Goal: Transaction & Acquisition: Obtain resource

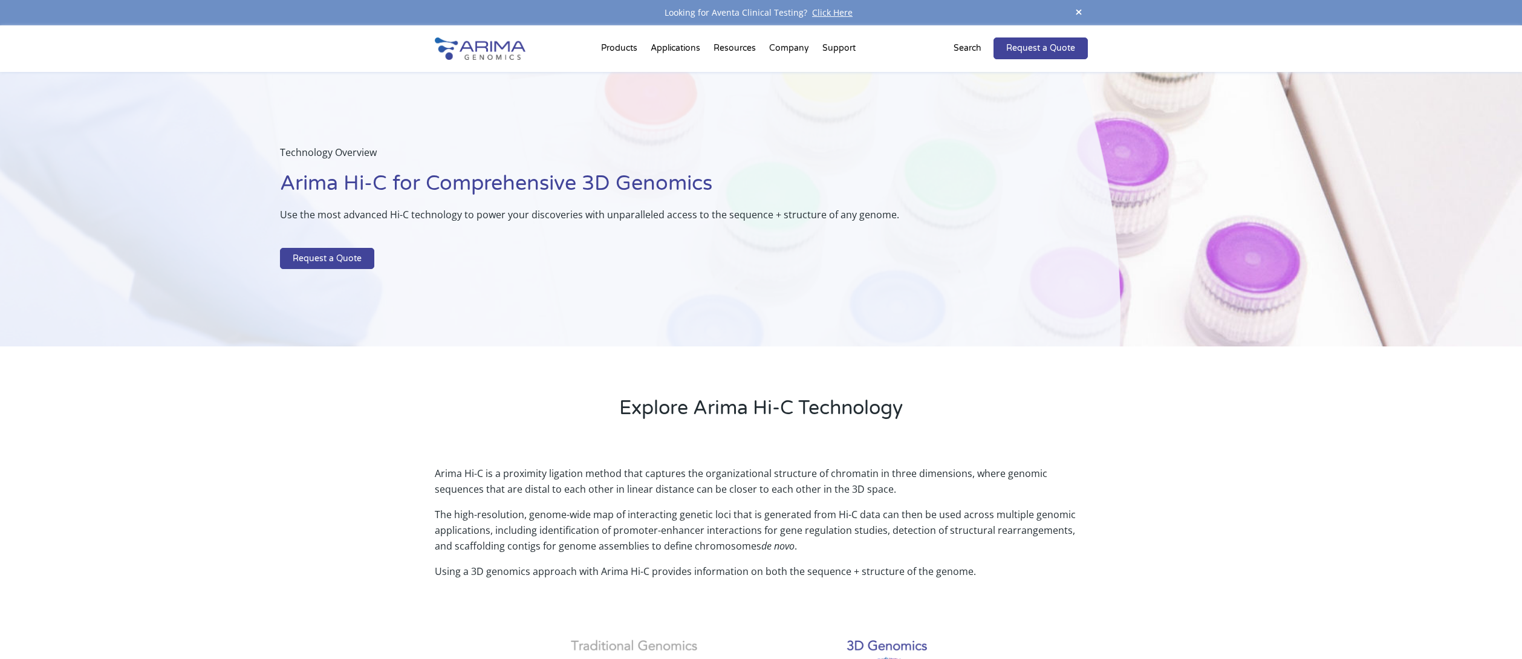
click at [1082, 10] on span at bounding box center [1079, 13] width 18 height 16
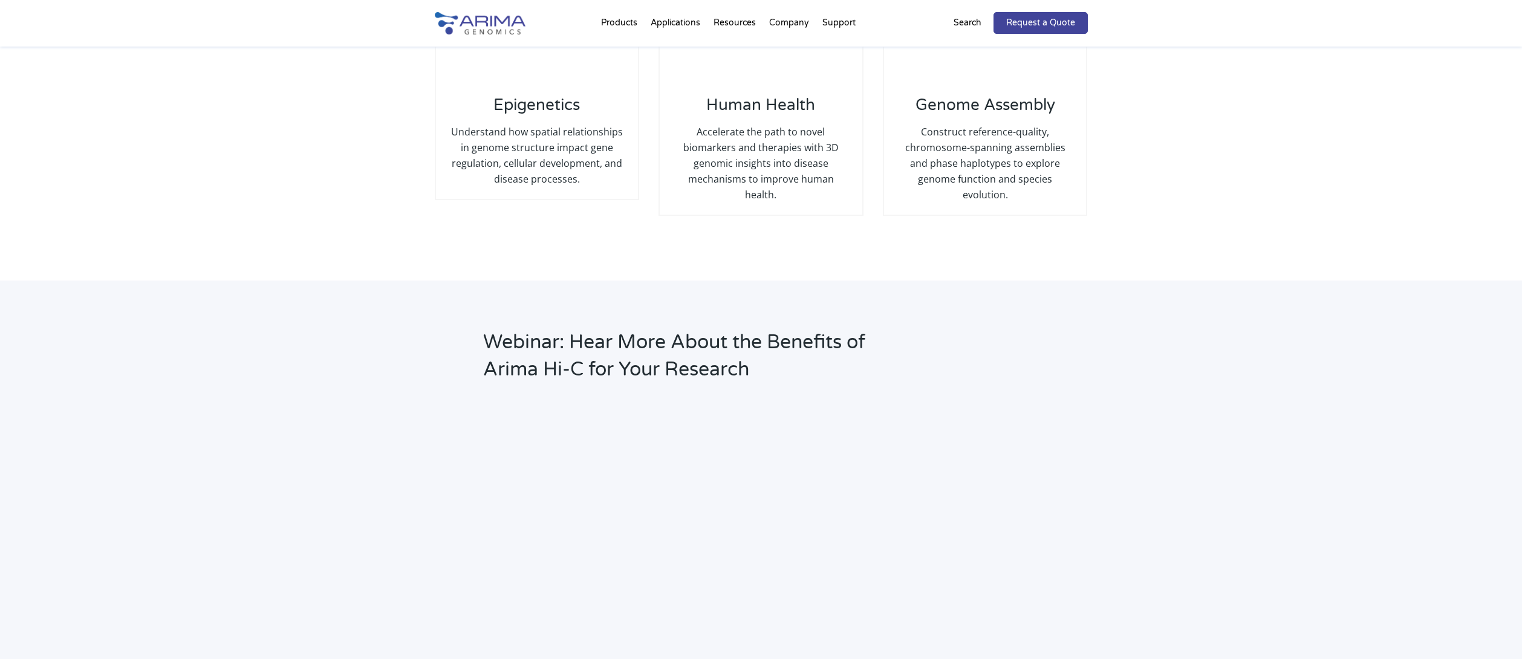
scroll to position [1381, 0]
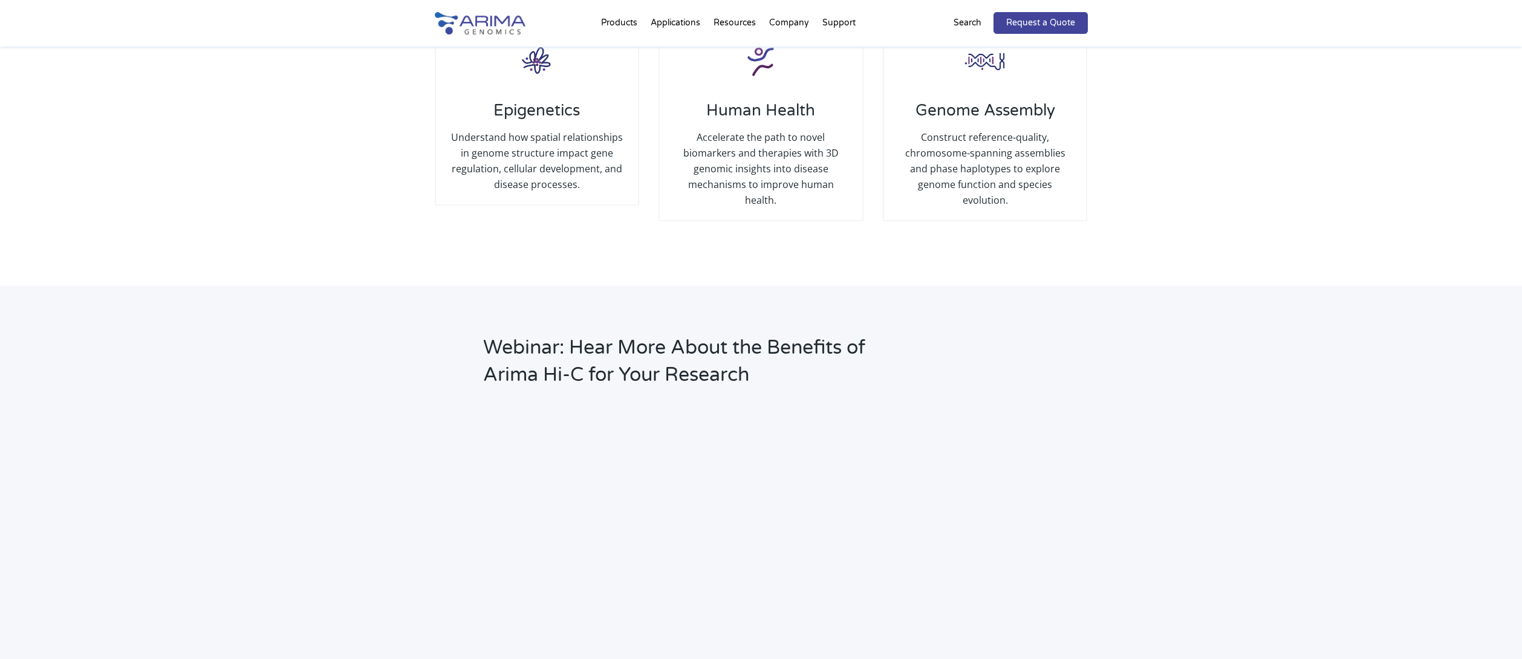
click at [732, 341] on h2 "Webinar: Hear More About the Benefits of Arima Hi-C for Your Research" at bounding box center [699, 366] width 432 height 64
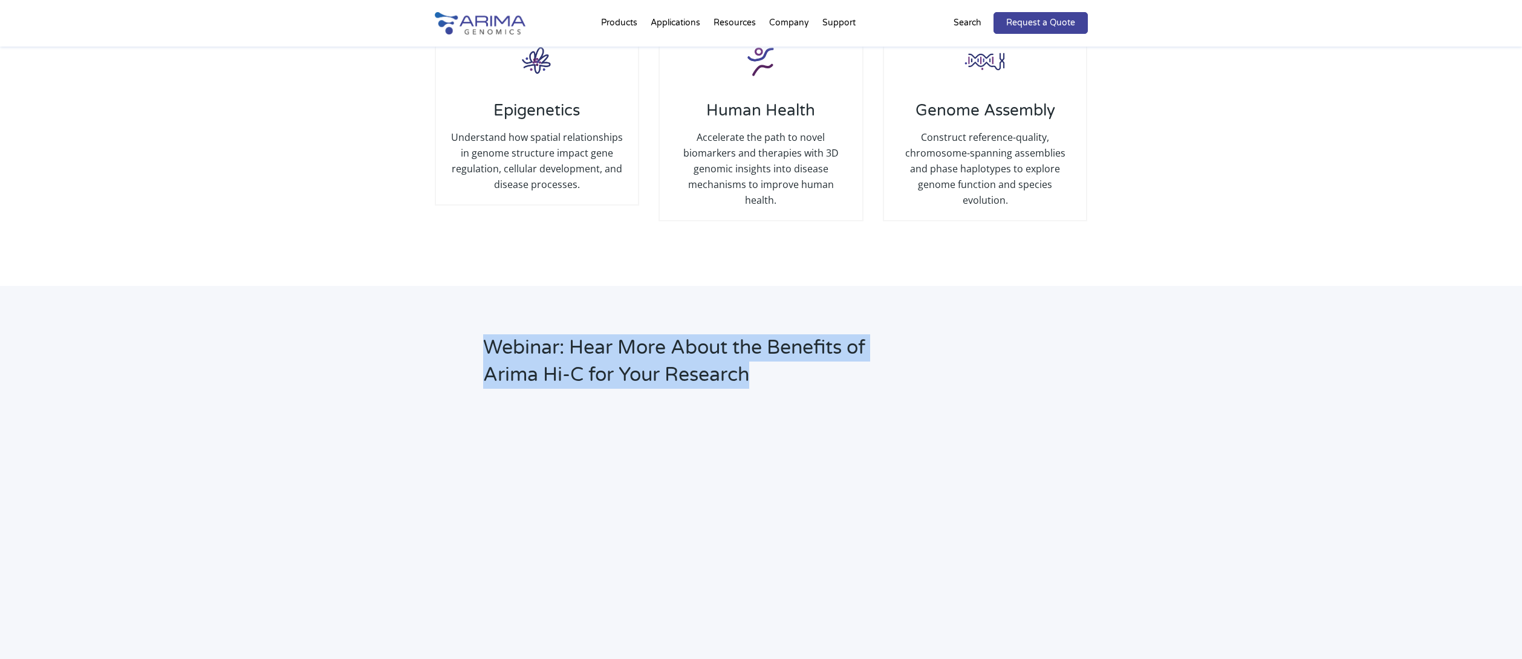
click at [732, 341] on h2 "Webinar: Hear More About the Benefits of Arima Hi-C for Your Research" at bounding box center [699, 366] width 432 height 64
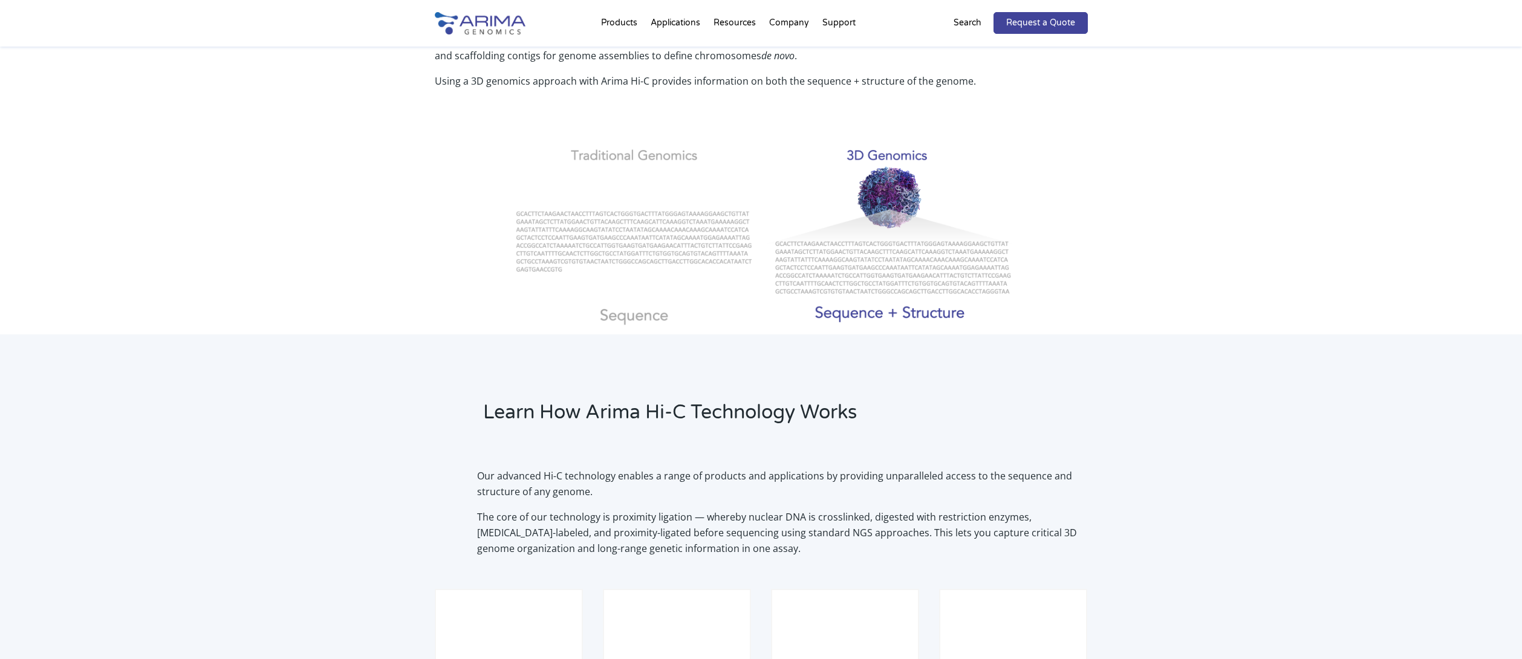
scroll to position [0, 0]
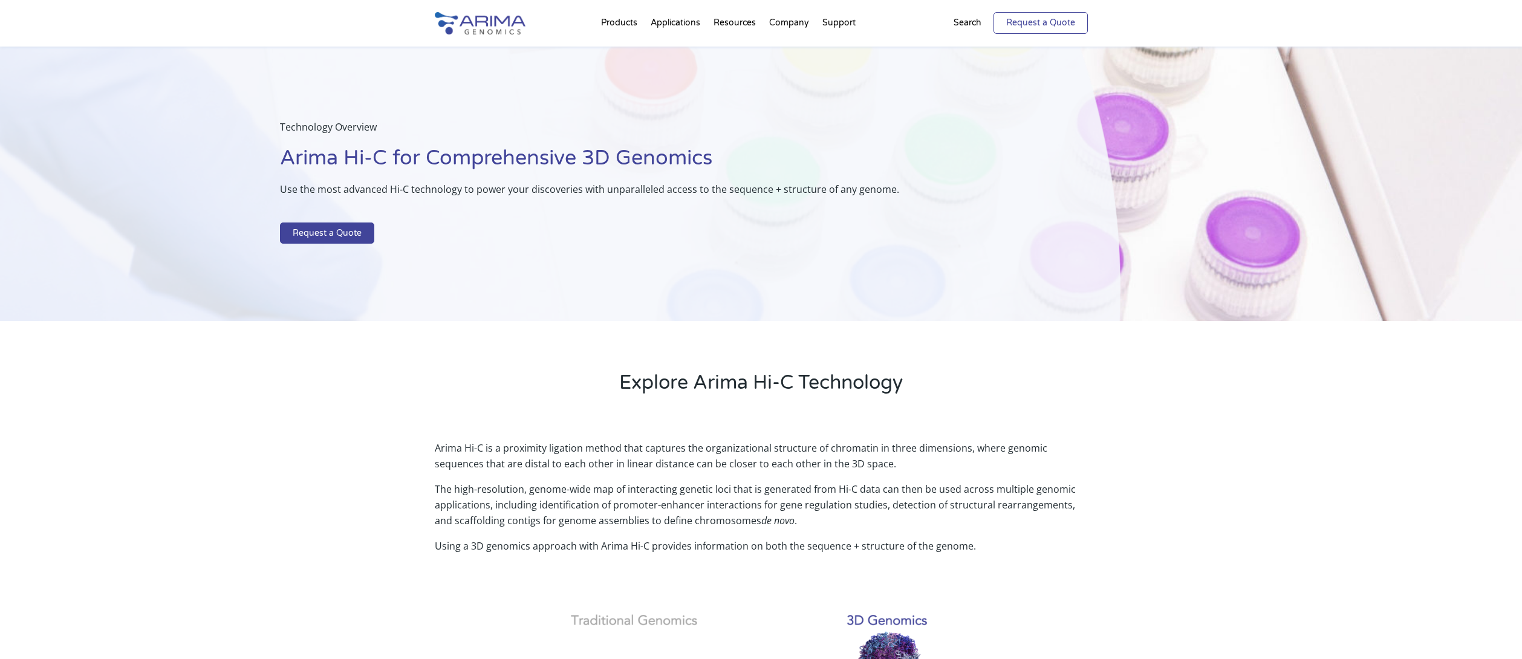
click at [1016, 21] on link "Request a Quote" at bounding box center [1041, 23] width 94 height 22
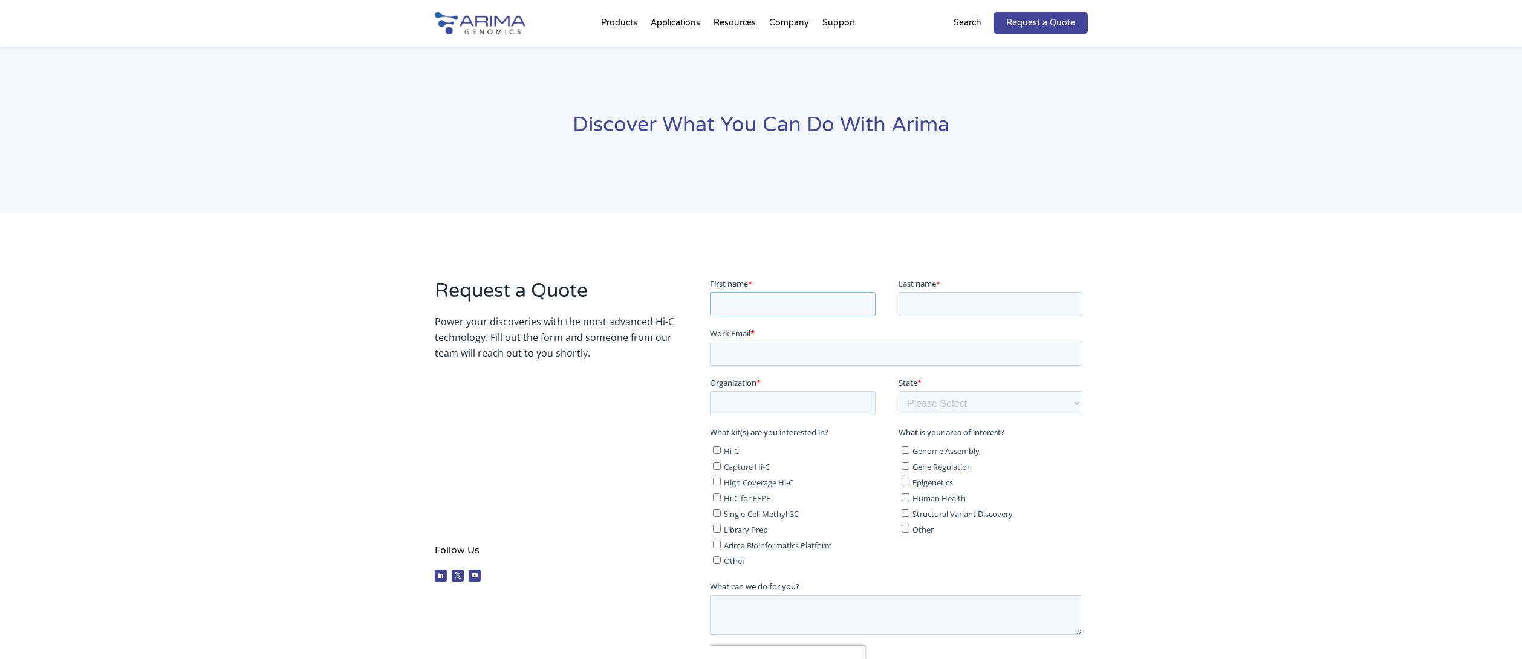
click at [778, 310] on input "First name *" at bounding box center [793, 304] width 166 height 24
type input "[PERSON_NAME]"
type input "[PERSON_NAME][EMAIL_ADDRESS]"
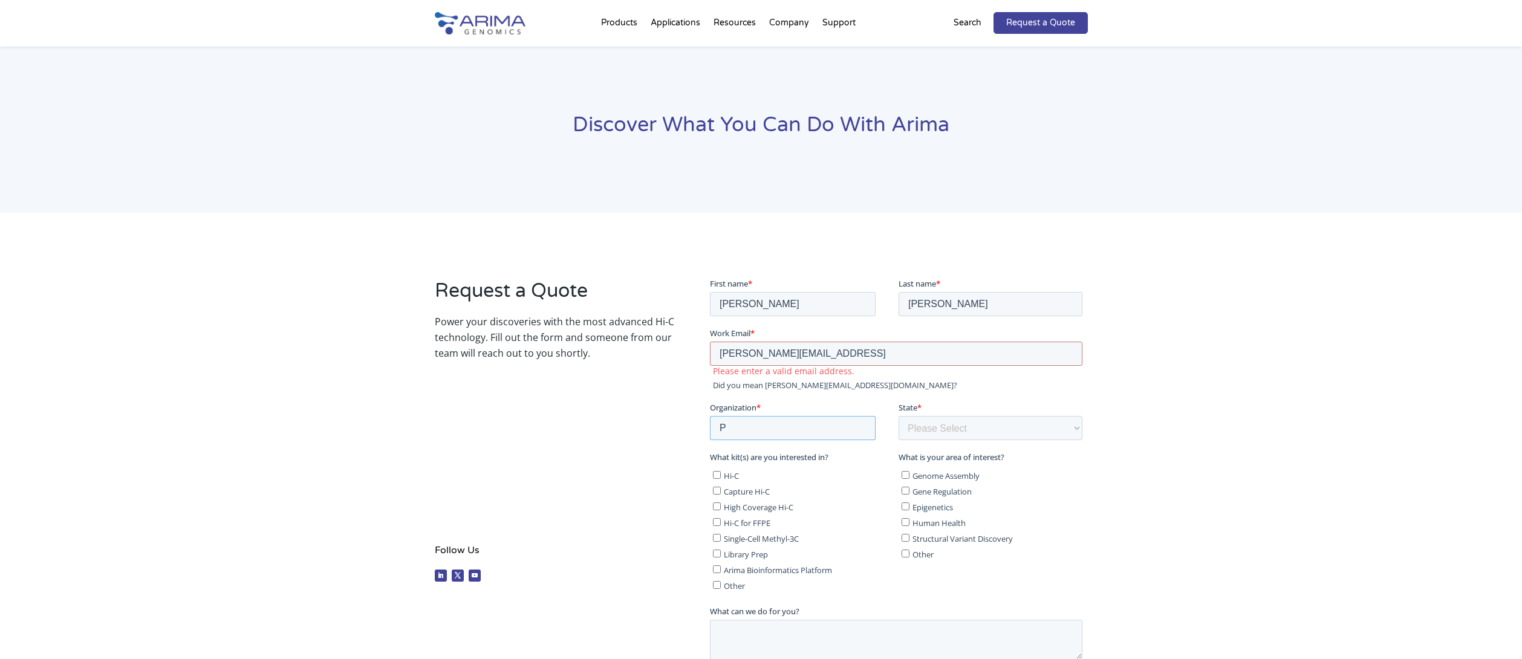
type input "P"
click at [951, 356] on input "[PERSON_NAME][EMAIL_ADDRESS]" at bounding box center [896, 353] width 373 height 24
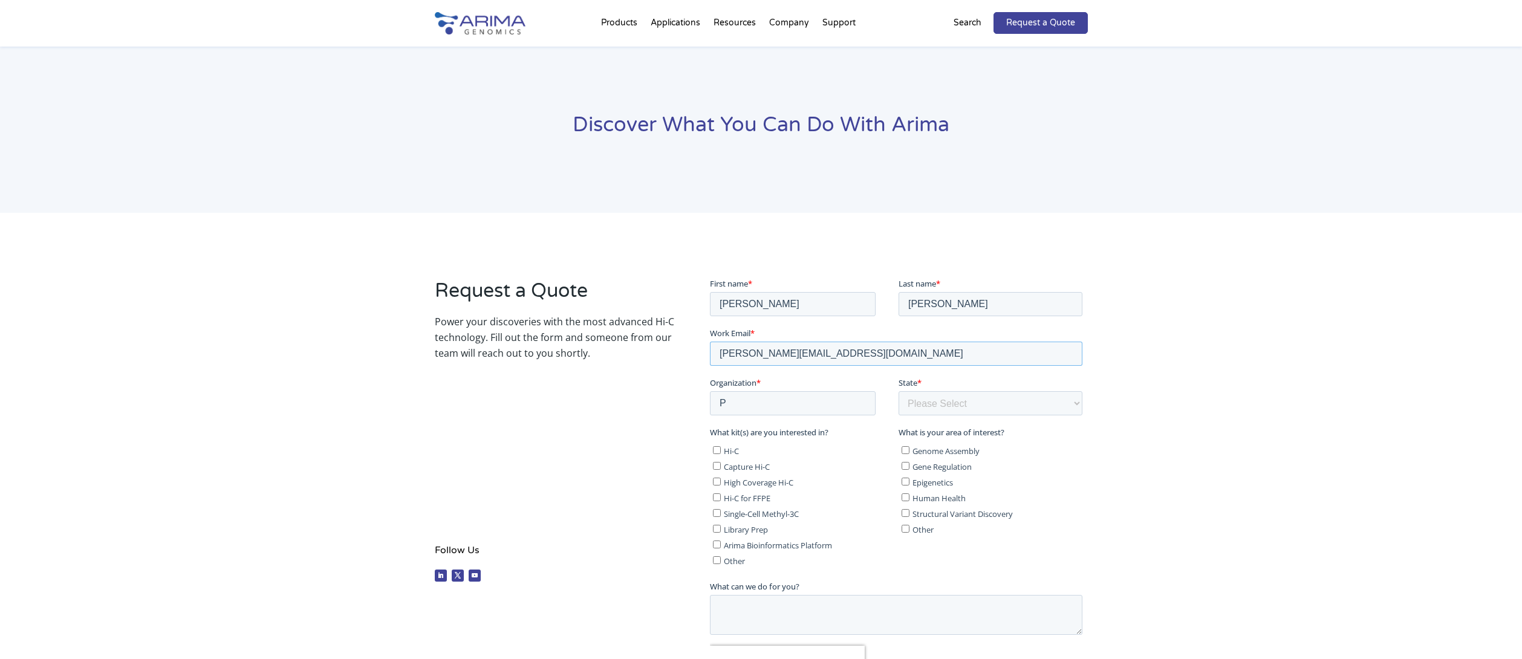
type input "[PERSON_NAME][EMAIL_ADDRESS][DOMAIN_NAME]"
click at [838, 416] on fieldset "Organization * P State * Please Select Other/Non-US [US_STATE] [US_STATE] [US_S…" at bounding box center [898, 401] width 377 height 50
click at [832, 404] on input "P" at bounding box center [793, 403] width 166 height 24
type input "Princeton University - Dept of Ecology and Evolutionary Biology"
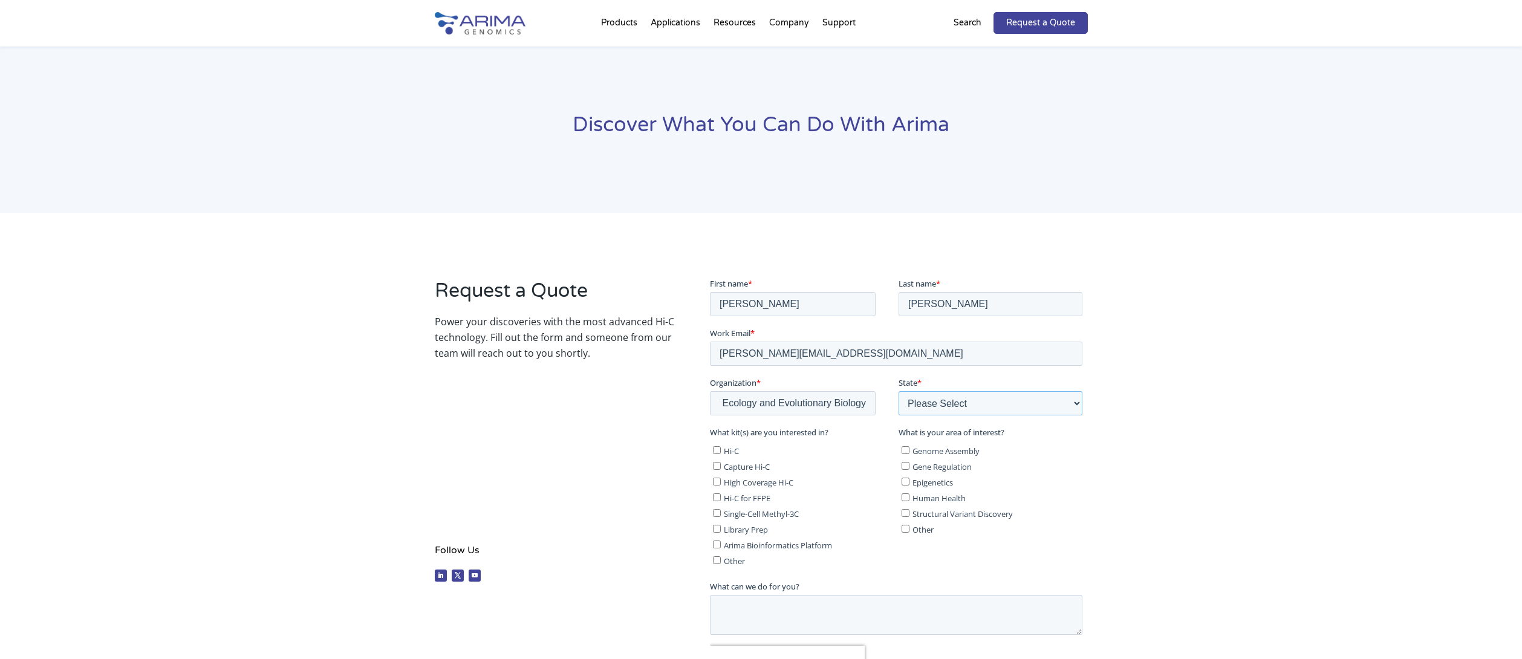
click at [924, 402] on select "Please Select Other/Non-US [US_STATE] [US_STATE] [US_STATE] [US_STATE] [US_STAT…" at bounding box center [991, 403] width 184 height 24
select select "[US_STATE]"
click at [899, 391] on select "Please Select Other/Non-US [US_STATE] [US_STATE] [US_STATE] [US_STATE] [US_STAT…" at bounding box center [991, 403] width 184 height 24
click at [728, 448] on span "Hi-C" at bounding box center [731, 450] width 15 height 11
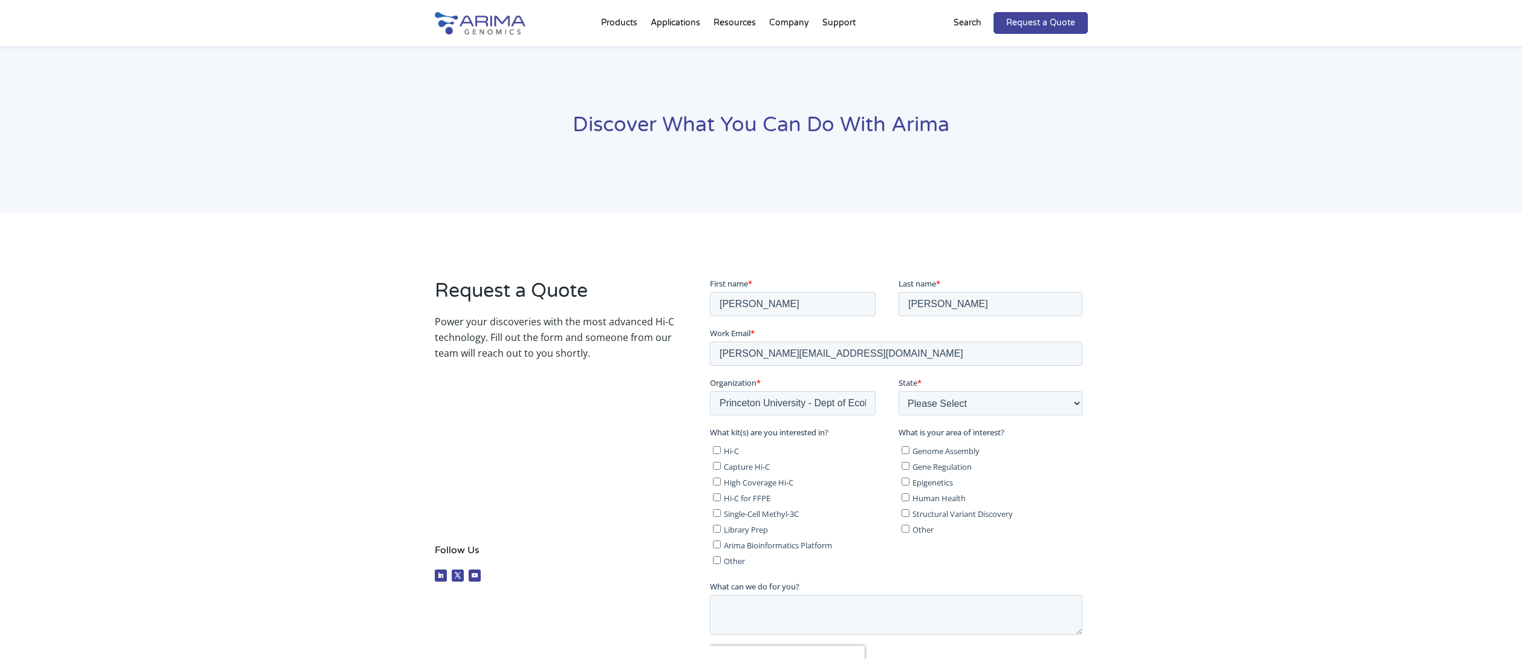
click at [721, 448] on input "Hi-C" at bounding box center [717, 450] width 8 height 8
checkbox input "true"
click at [910, 454] on label "Genome Assembly" at bounding box center [992, 450] width 181 height 12
click at [910, 454] on input "Genome Assembly" at bounding box center [906, 450] width 8 height 8
checkbox input "true"
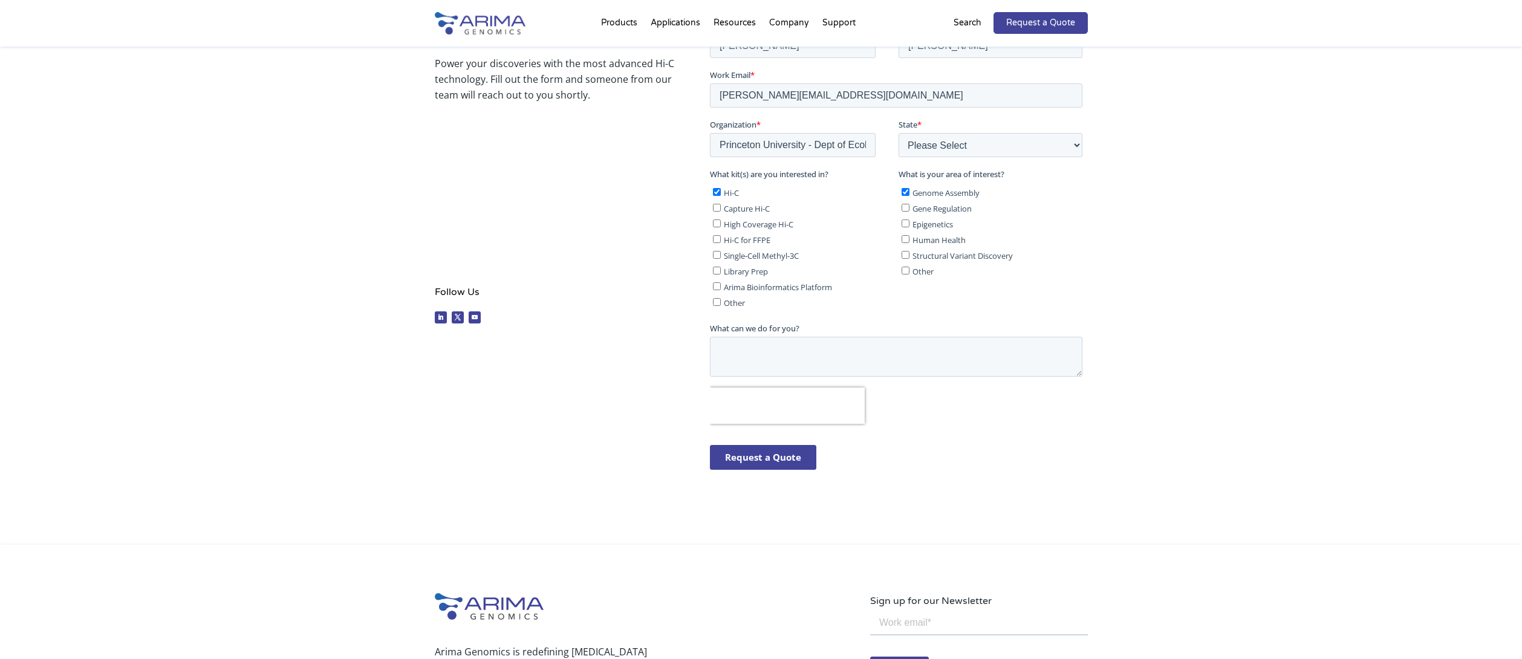
scroll to position [259, 0]
click at [772, 356] on textarea "What can we do for you?" at bounding box center [896, 356] width 373 height 40
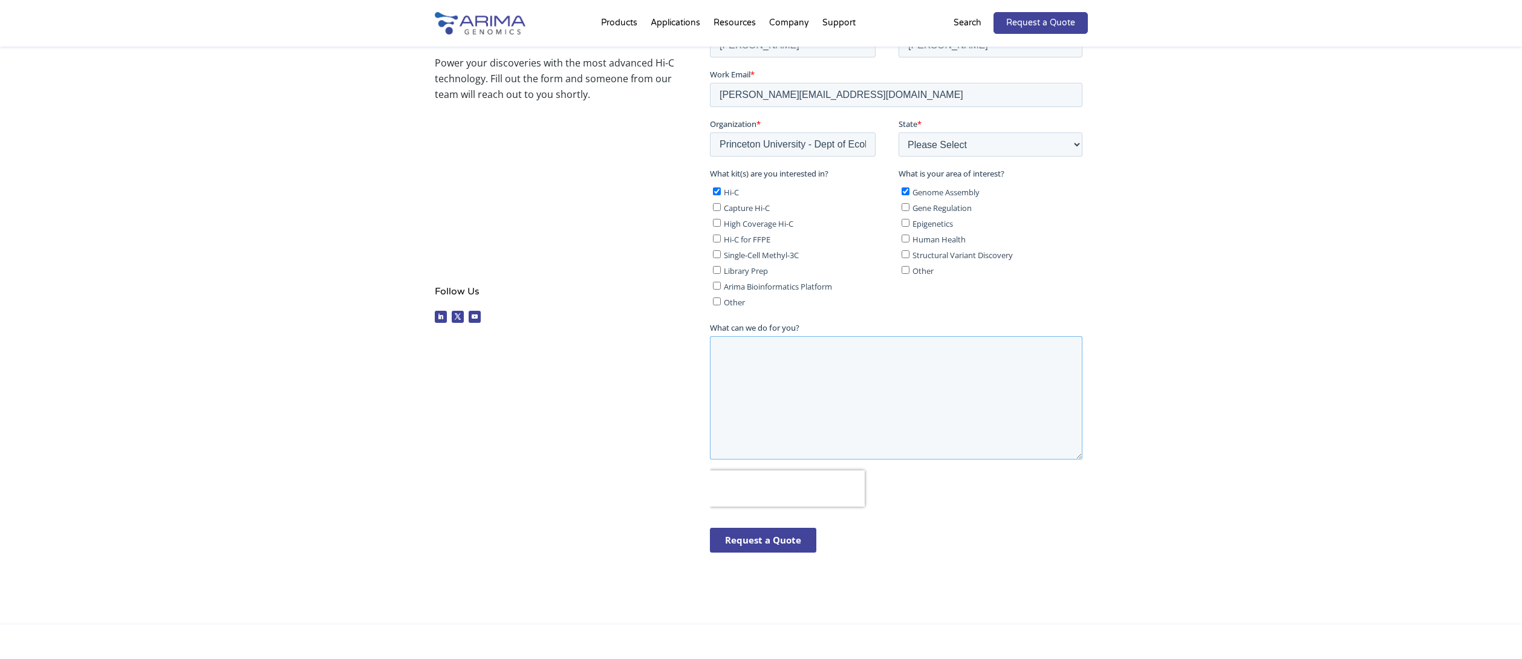
drag, startPoint x: 1080, startPoint y: 374, endPoint x: 1077, endPoint y: 454, distance: 79.3
click at [1088, 463] on html "First name * [PERSON_NAME] Last name * [PERSON_NAME] Email * [PERSON_NAME][EMAI…" at bounding box center [898, 295] width 377 height 555
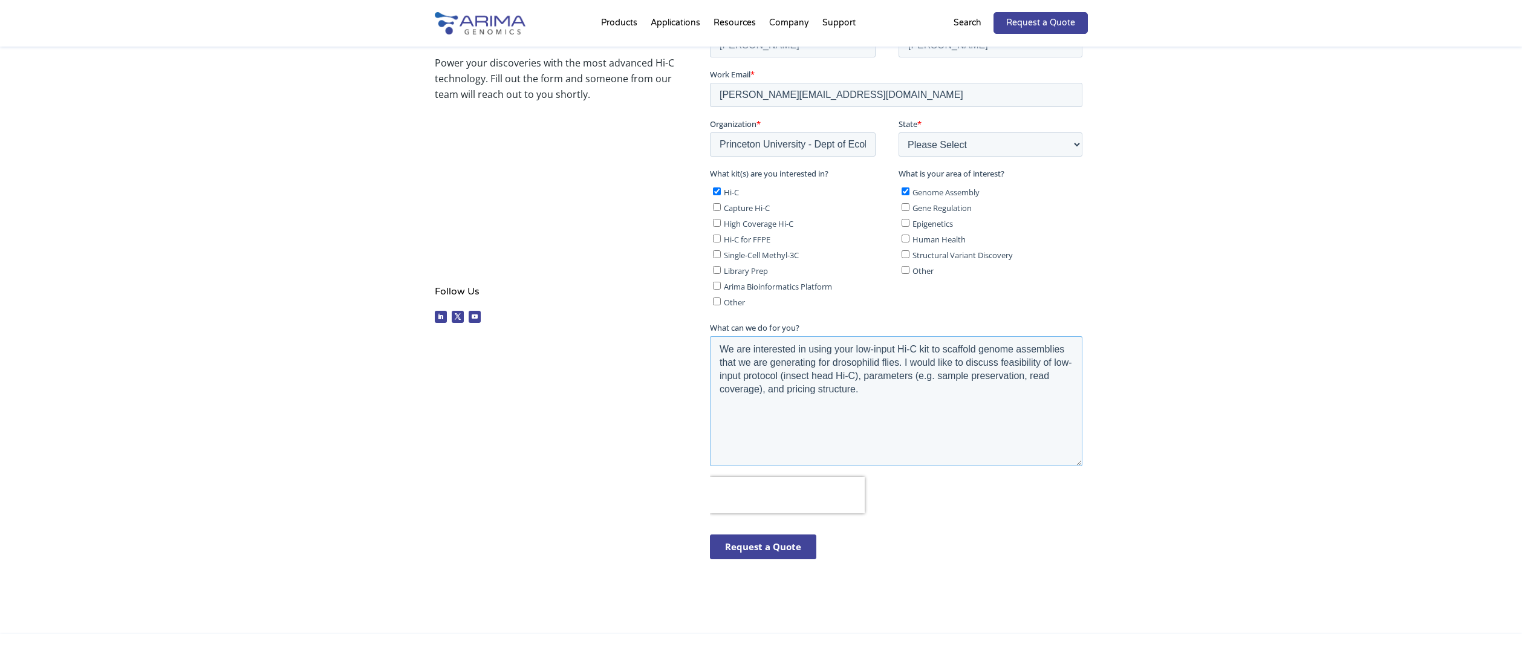
click at [834, 364] on textarea "We are interested in using your low-input Hi-C kit to scaffold genome assemblie…" at bounding box center [896, 401] width 373 height 130
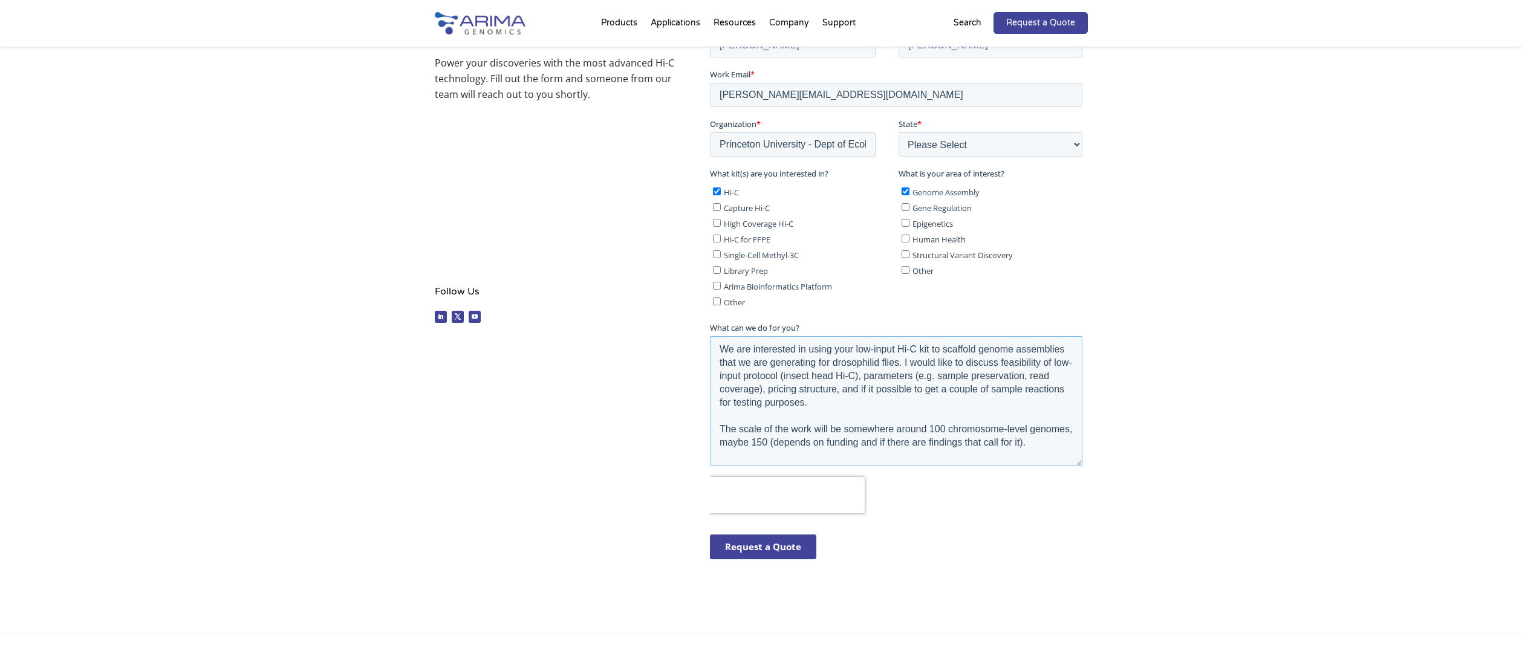
click at [976, 439] on textarea "We are interested in using your low-input Hi-C kit to scaffold genome assemblie…" at bounding box center [896, 401] width 373 height 130
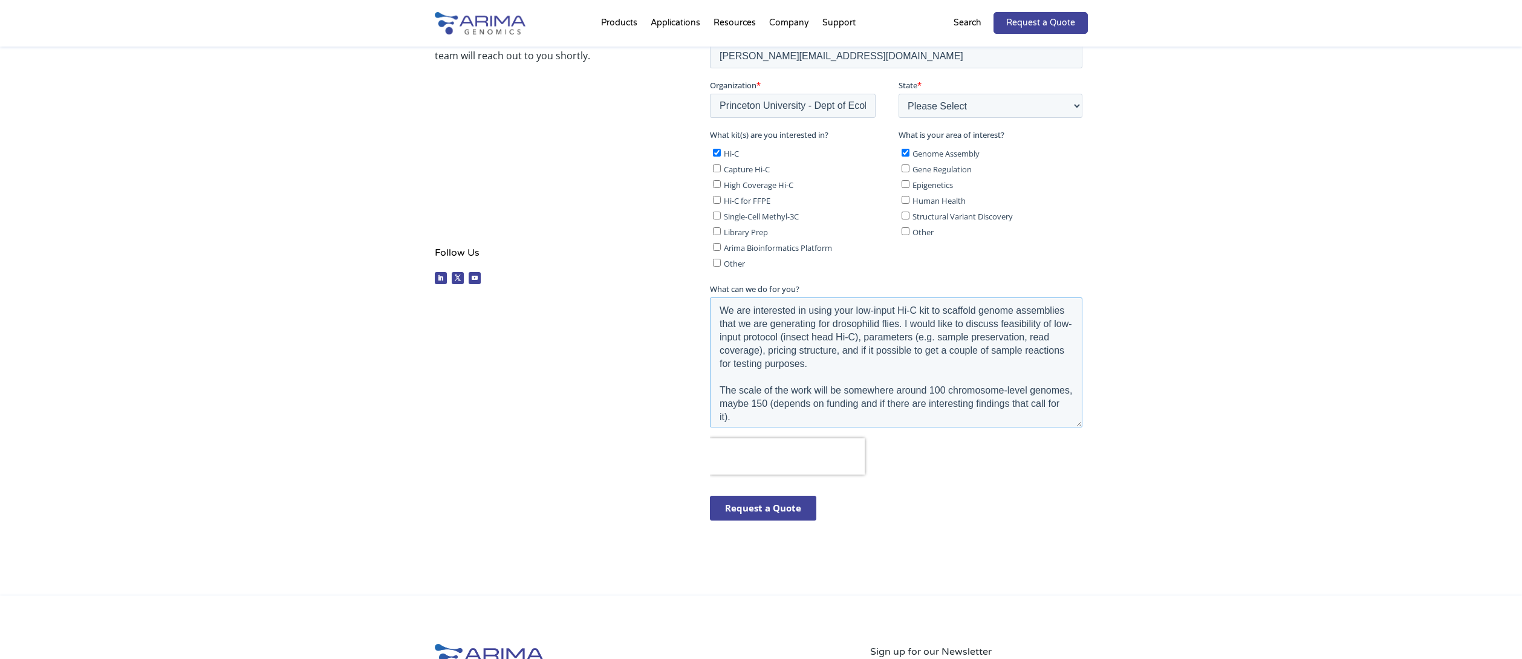
scroll to position [292, 0]
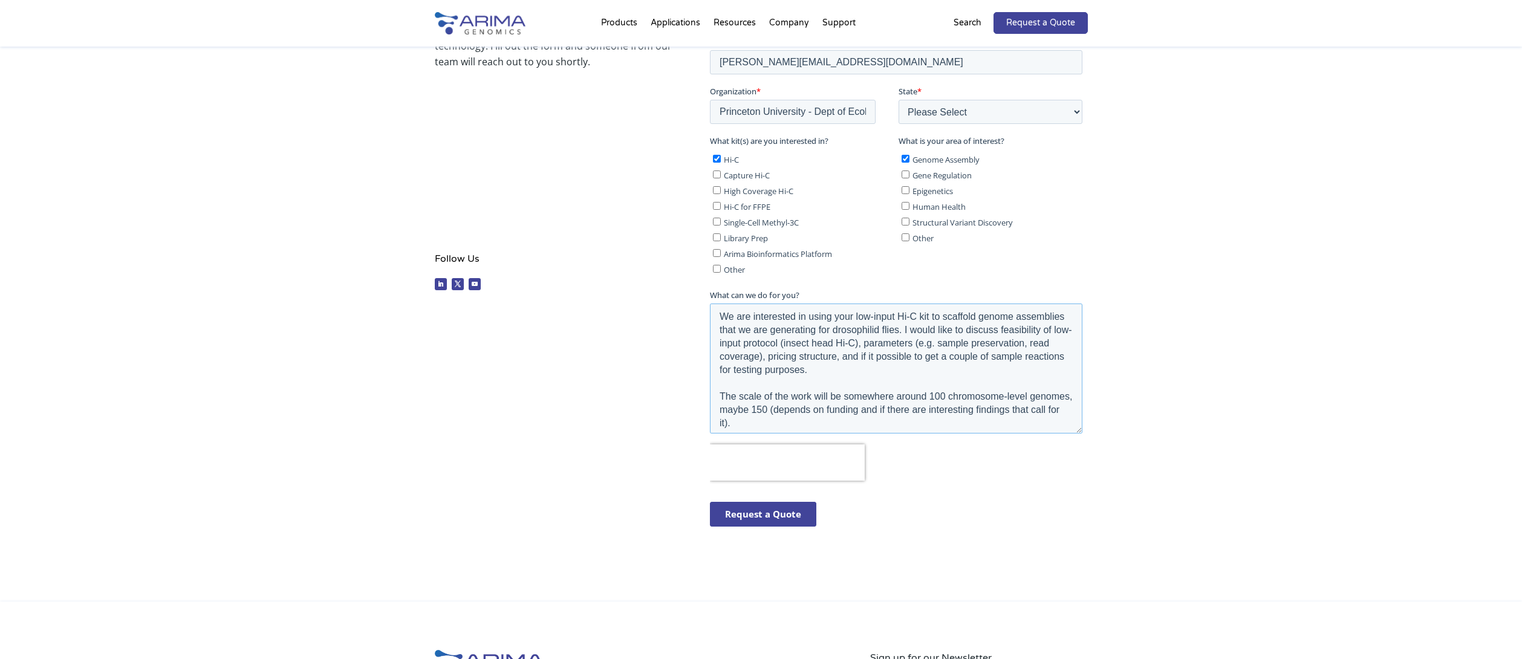
type textarea "We are interested in using your low-input Hi-C kit to scaffold genome assemblie…"
click at [765, 515] on input "Request a Quote" at bounding box center [763, 514] width 106 height 25
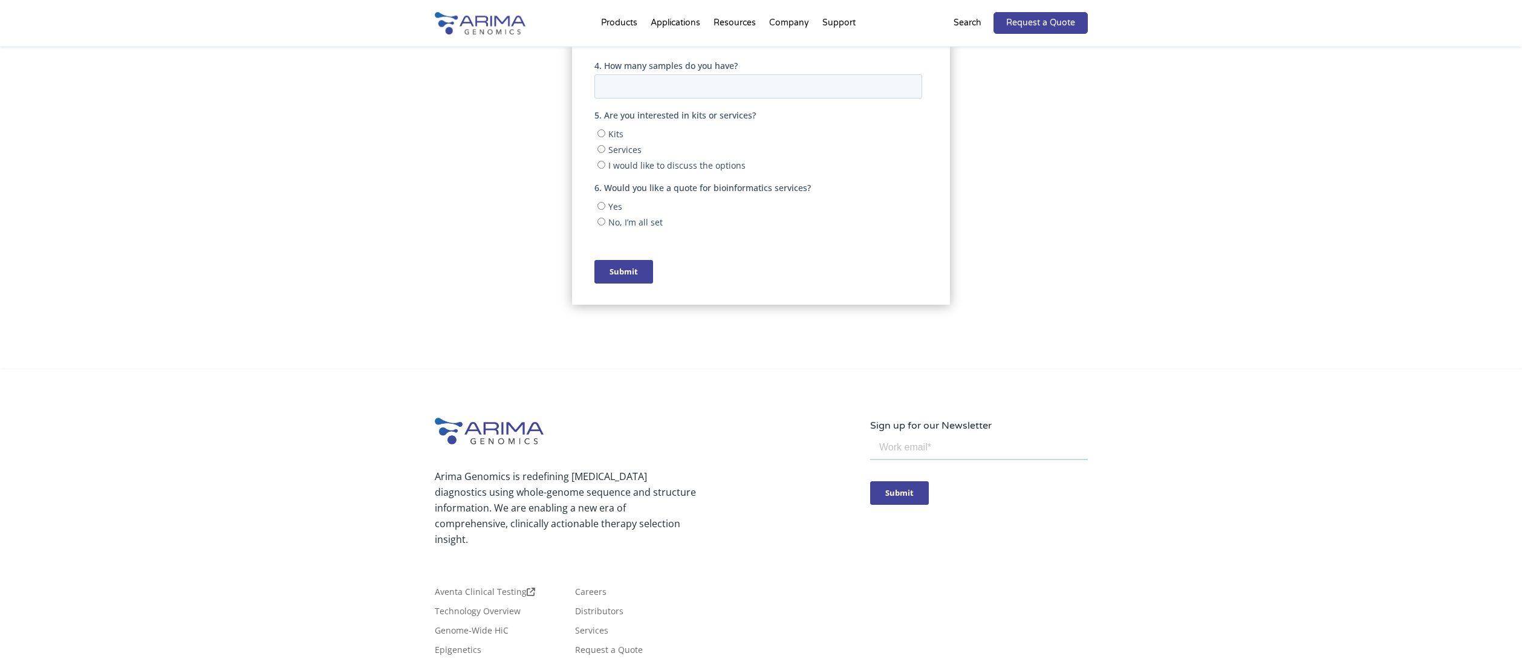
scroll to position [411, 0]
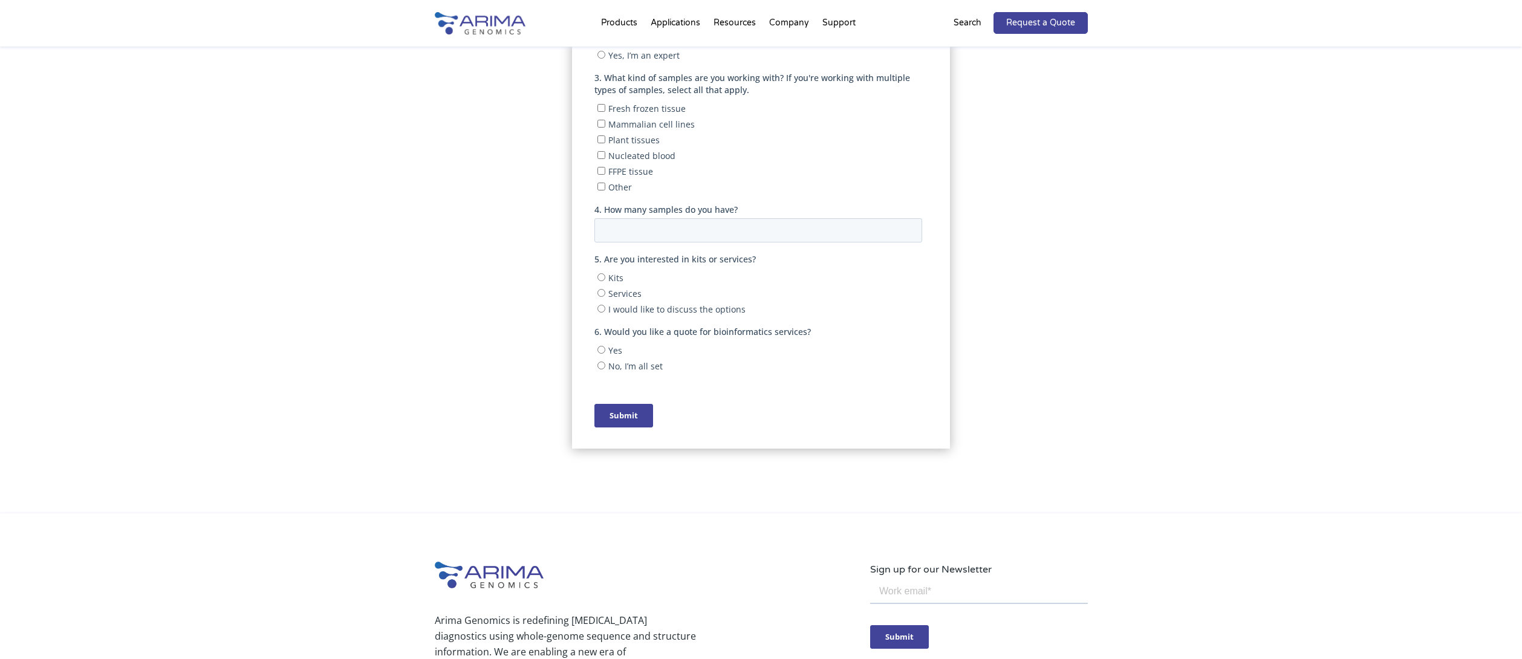
click at [615, 276] on span "Kits" at bounding box center [615, 277] width 15 height 11
click at [605, 276] on input "Kits" at bounding box center [602, 277] width 8 height 8
radio input "true"
click at [617, 366] on span "No, I’m all set" at bounding box center [635, 365] width 54 height 11
click at [605, 366] on input "No, I’m all set" at bounding box center [602, 366] width 8 height 8
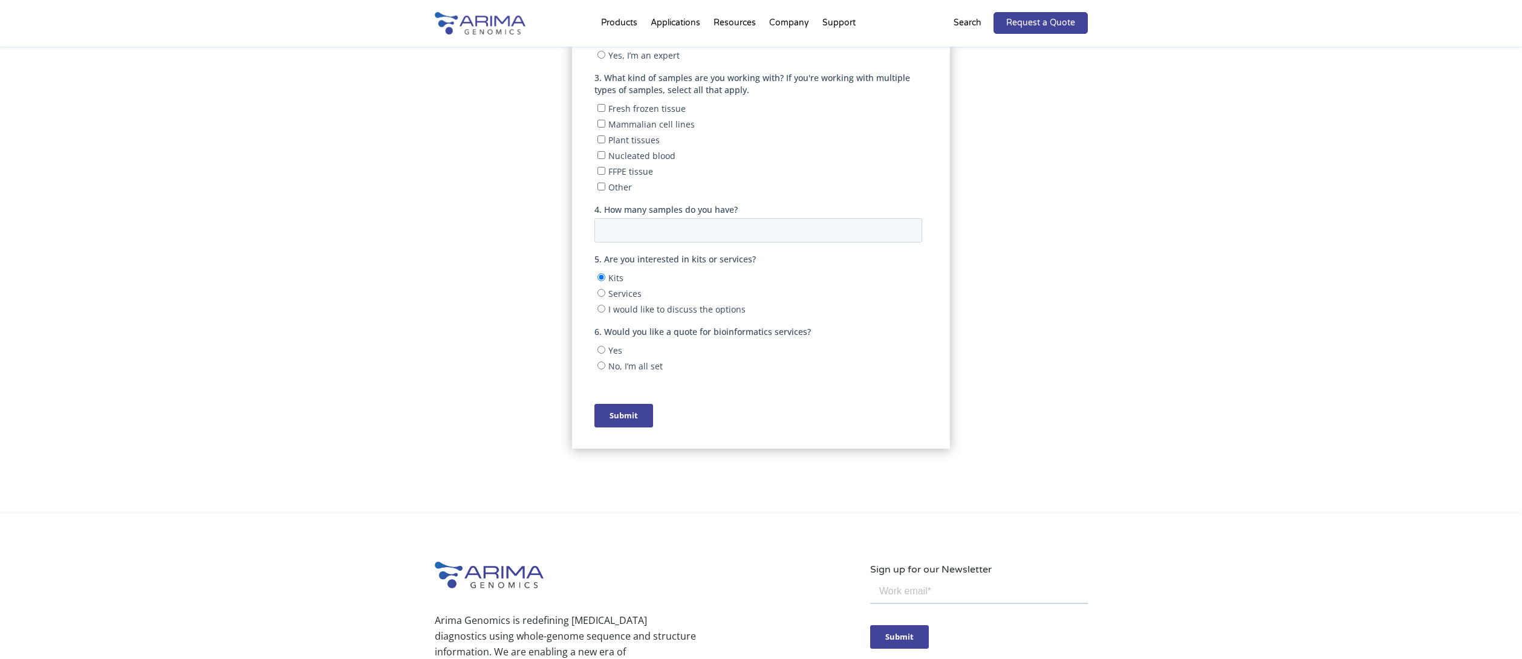
radio input "true"
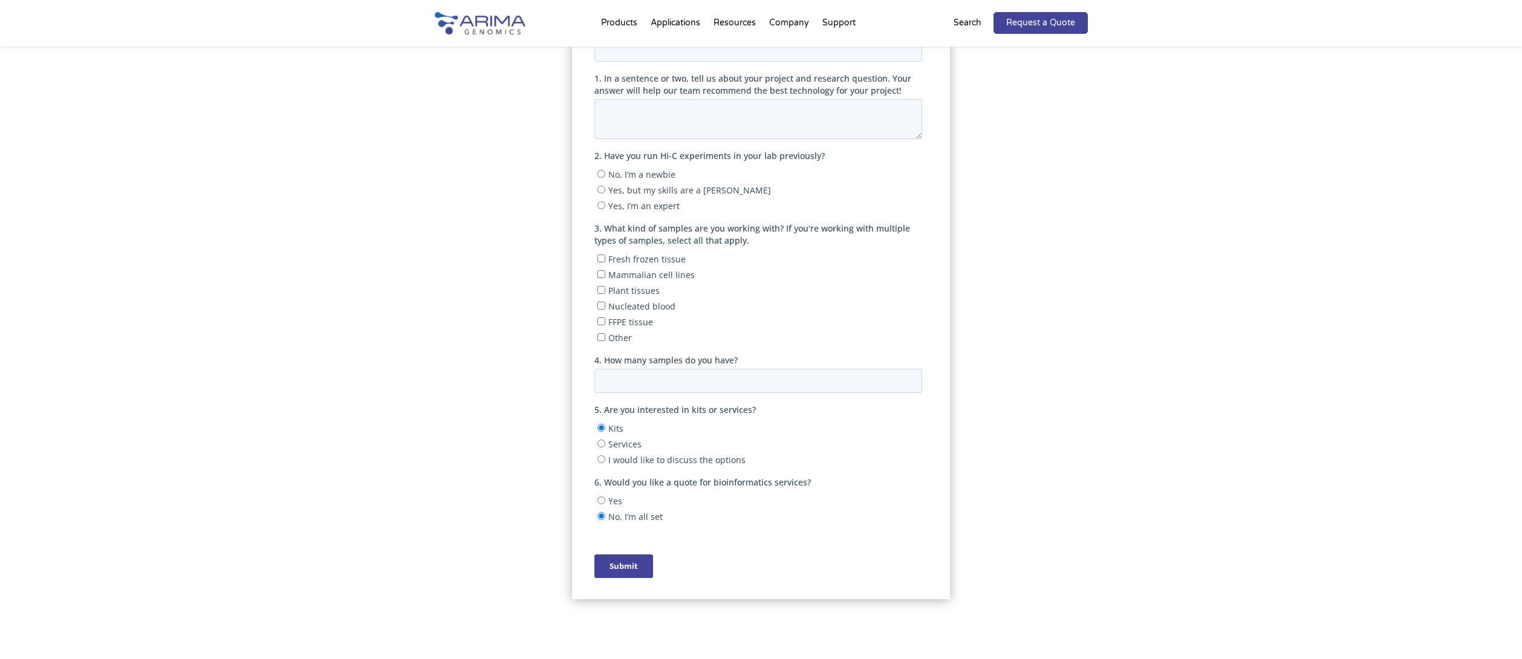
scroll to position [240, 0]
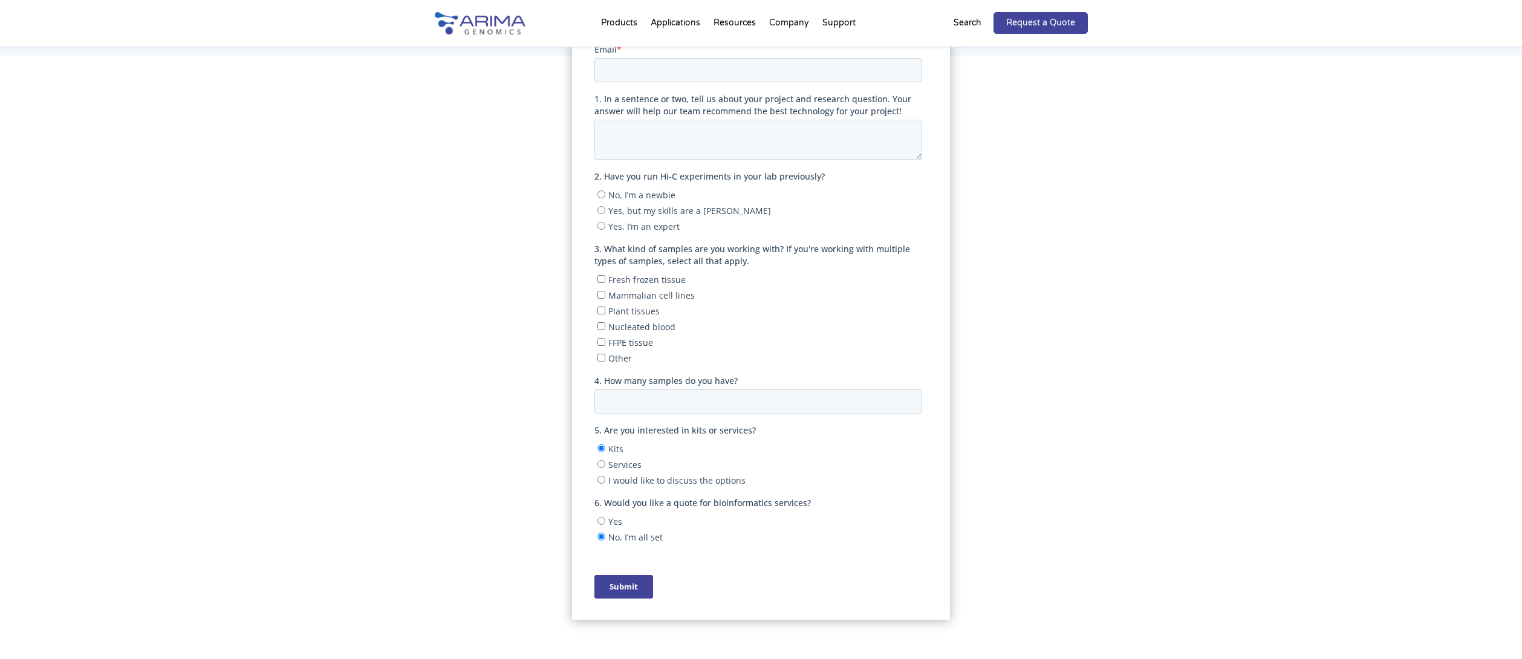
click at [608, 357] on label "Other" at bounding box center [760, 357] width 325 height 12
click at [605, 357] on input "Other" at bounding box center [602, 357] width 8 height 8
checkbox input "true"
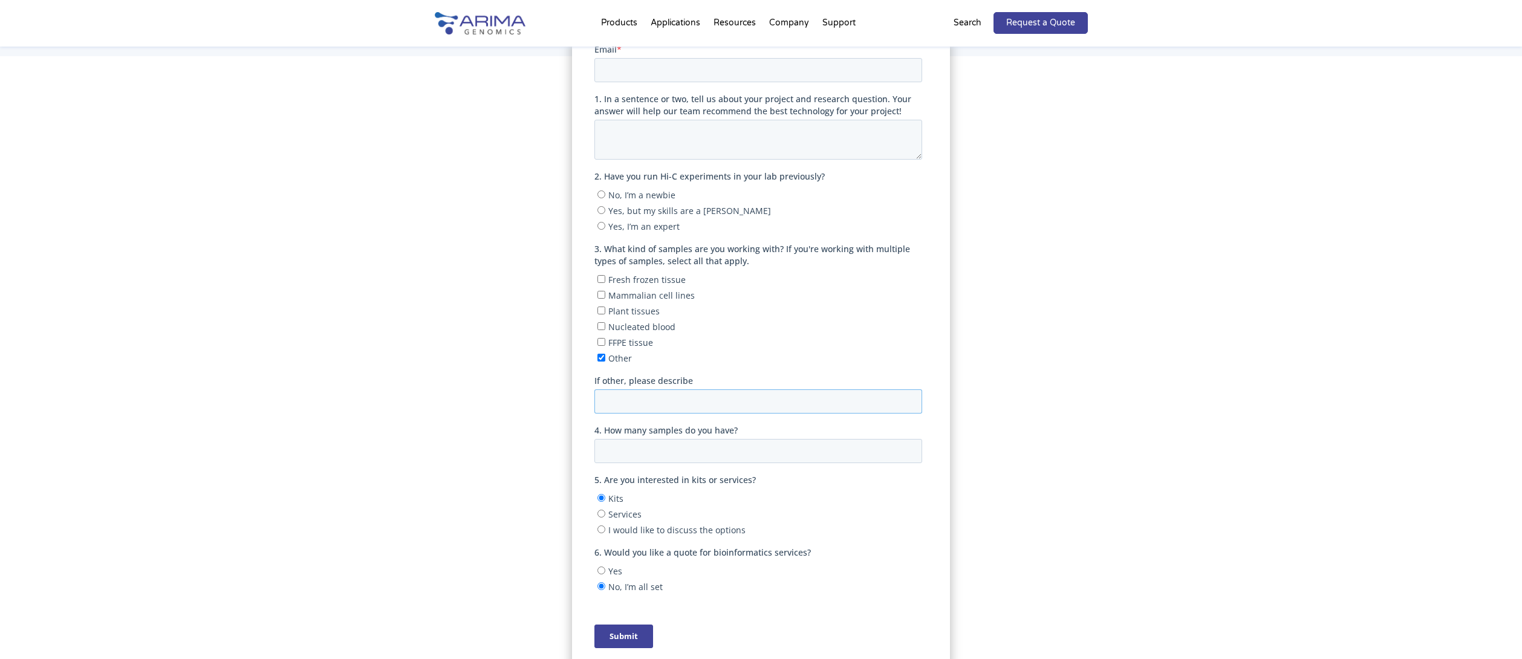
click at [639, 394] on input "If other, please describe" at bounding box center [759, 401] width 328 height 24
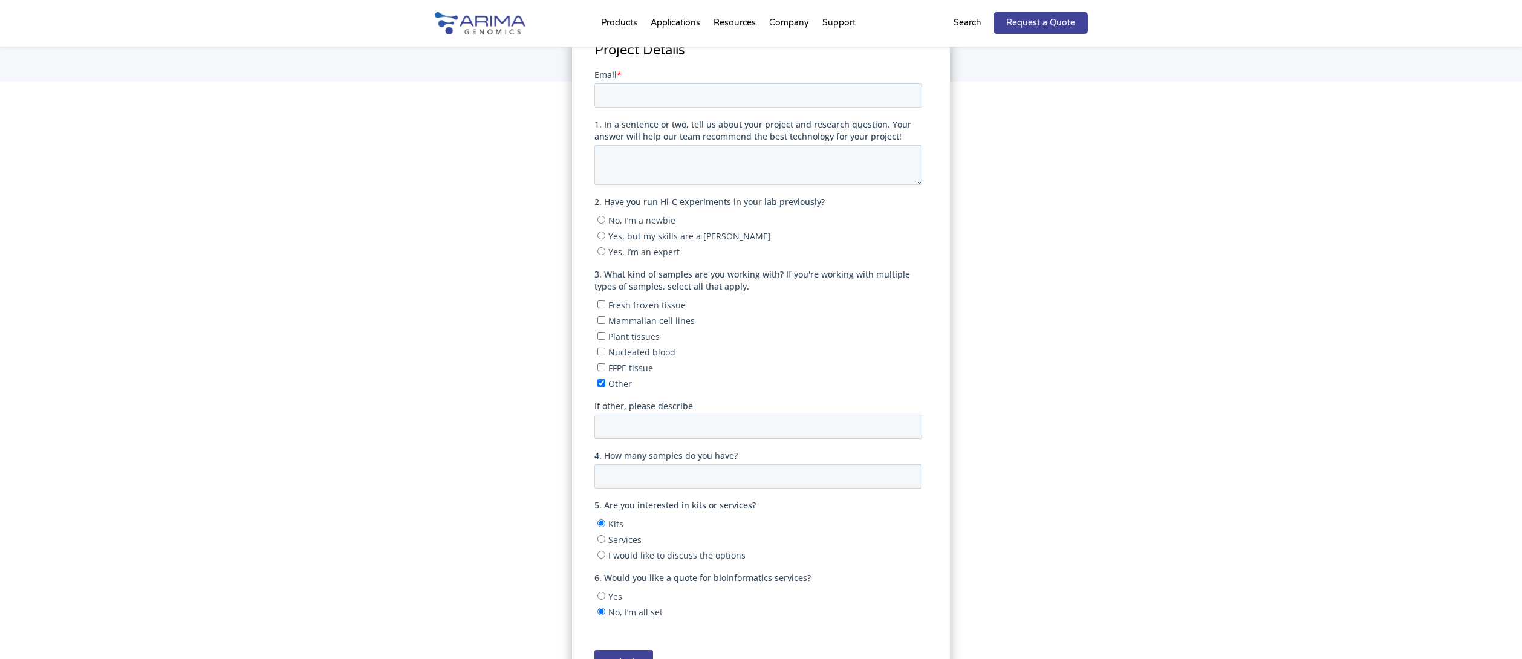
click at [638, 222] on span "No, I’m a newbie" at bounding box center [641, 219] width 67 height 11
click at [605, 222] on input "No, I’m a newbie" at bounding box center [602, 219] width 8 height 8
radio input "true"
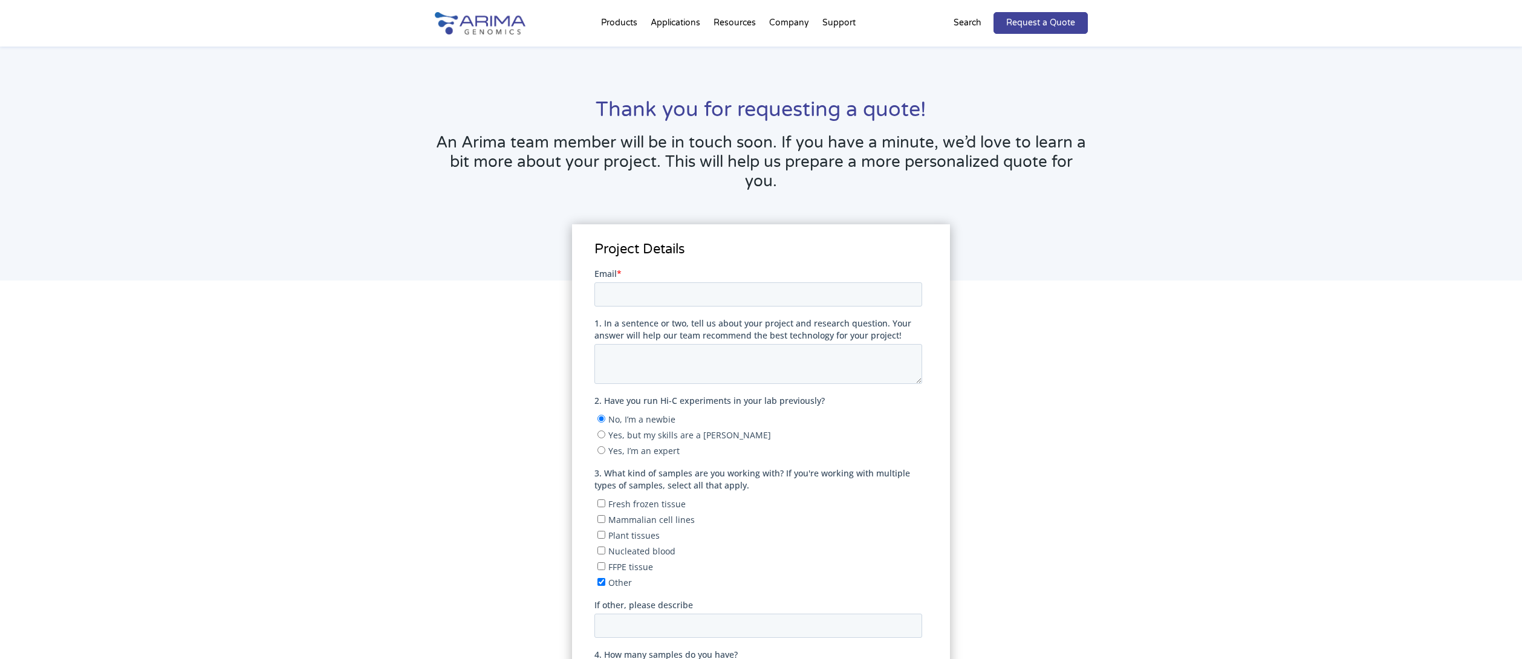
scroll to position [0, 0]
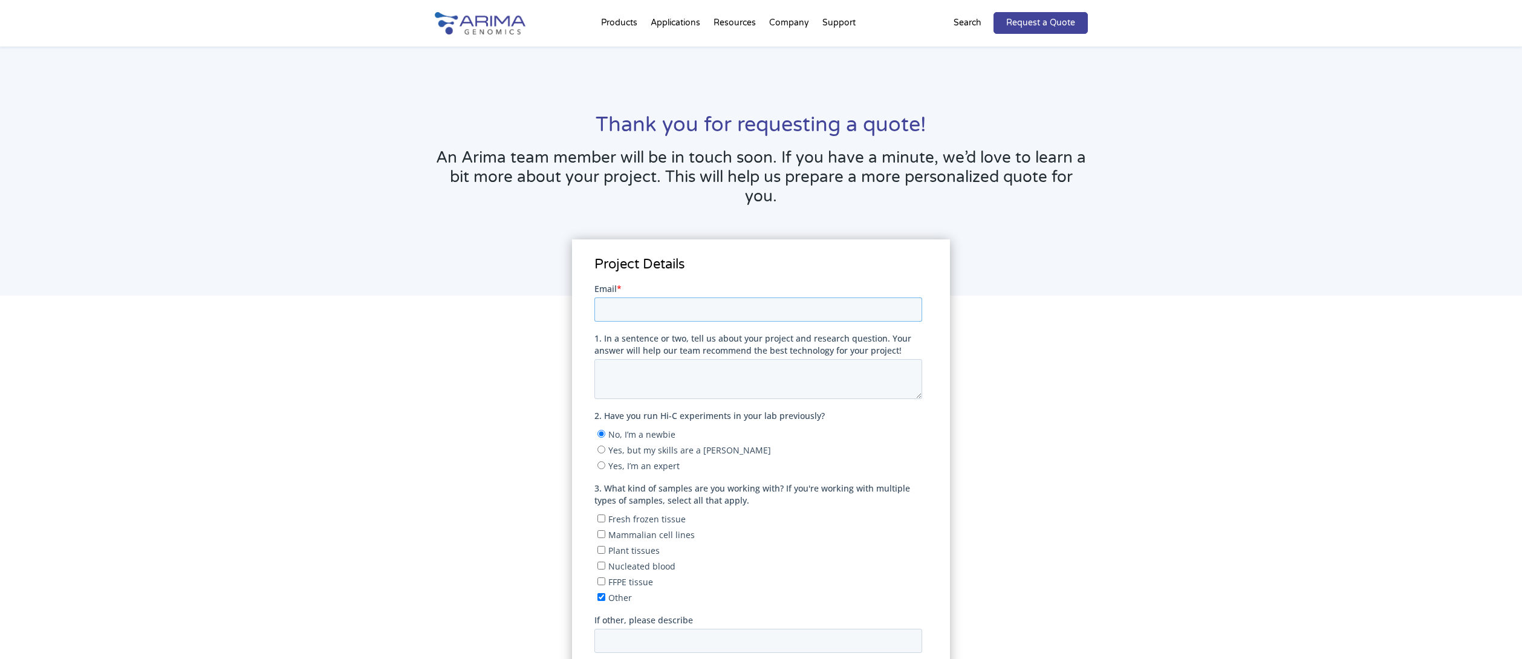
click at [633, 302] on input "Email *" at bounding box center [759, 309] width 328 height 24
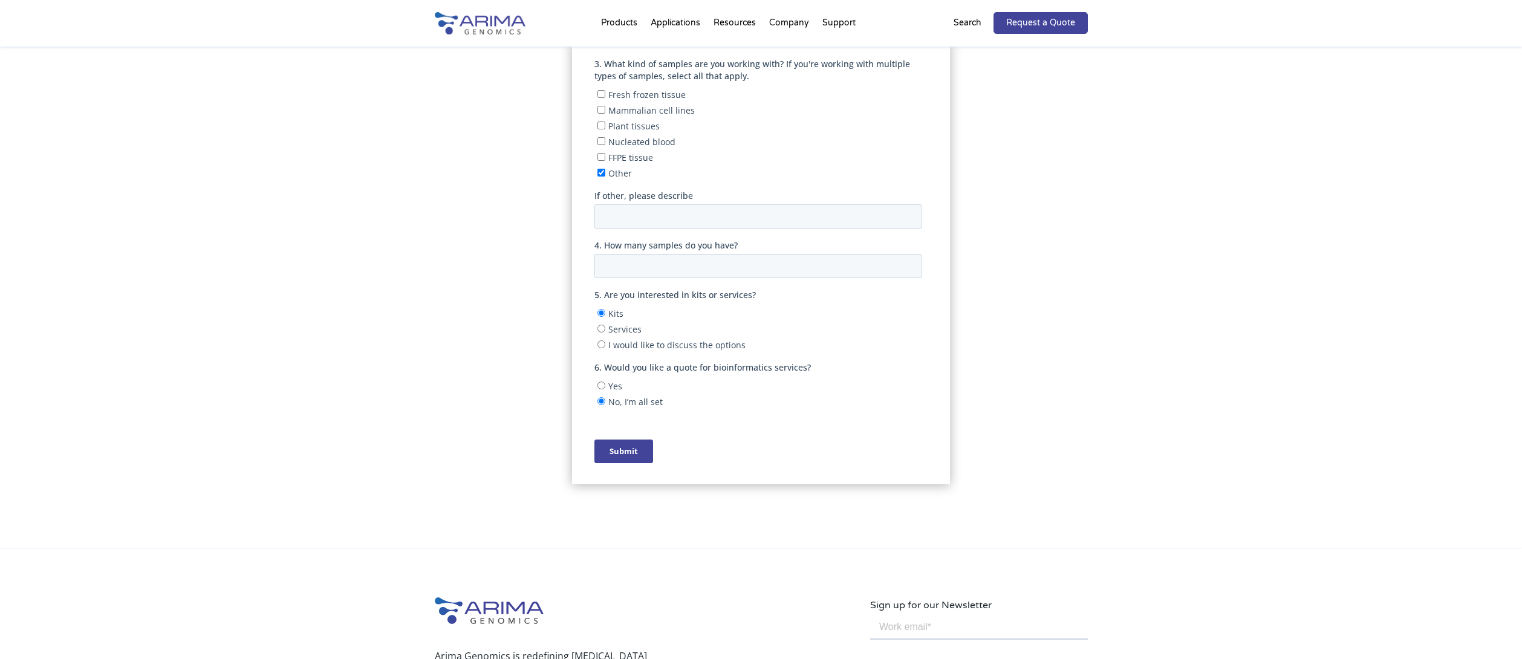
scroll to position [431, 0]
